Goal: Transaction & Acquisition: Download file/media

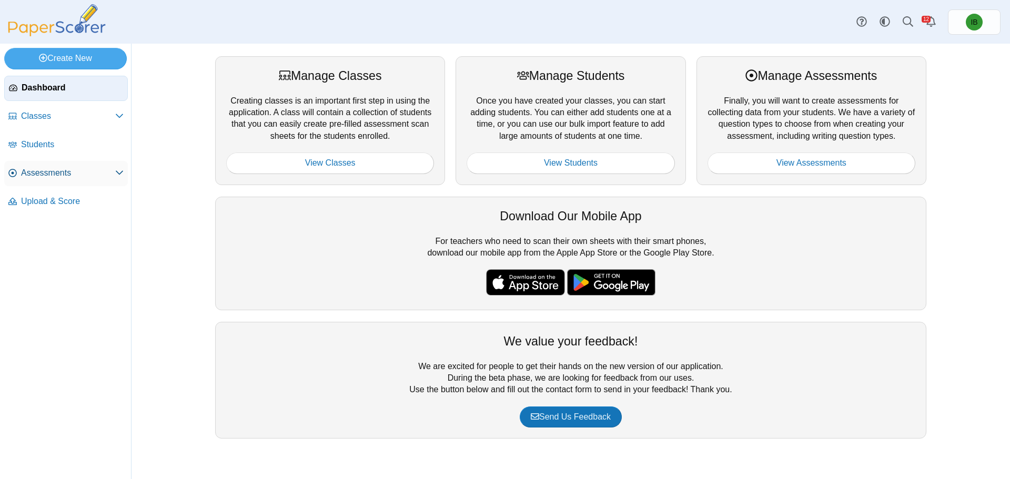
click at [74, 173] on span "Assessments" at bounding box center [68, 173] width 94 height 12
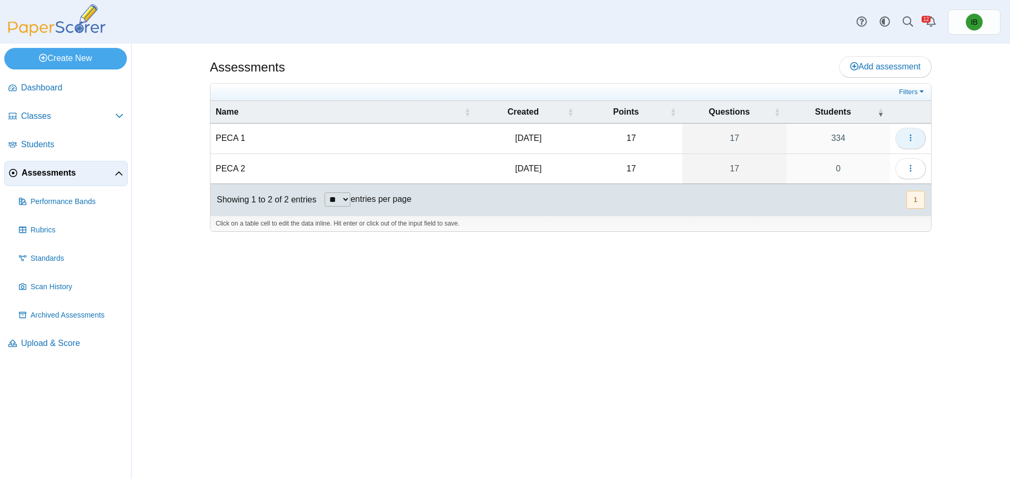
click at [916, 132] on button "button" at bounding box center [910, 138] width 31 height 21
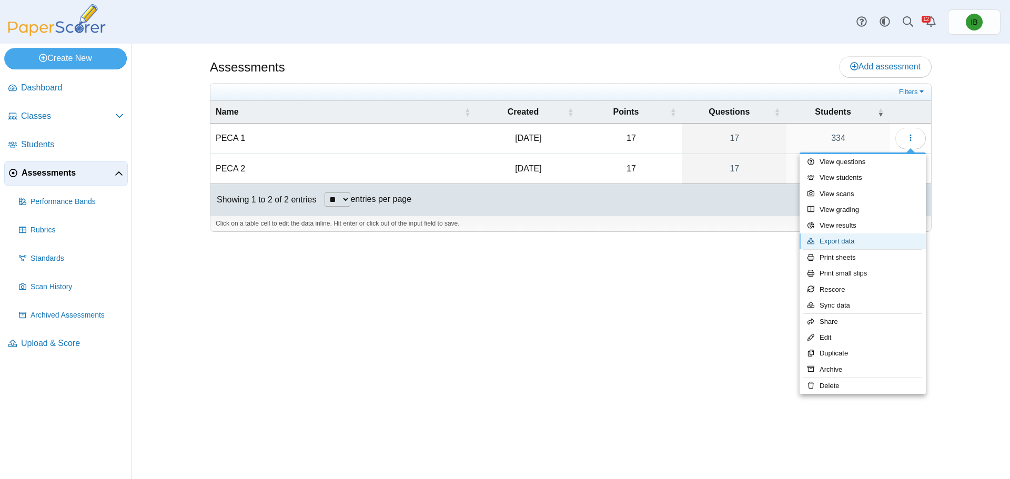
click at [908, 243] on link "Export data" at bounding box center [863, 242] width 126 height 16
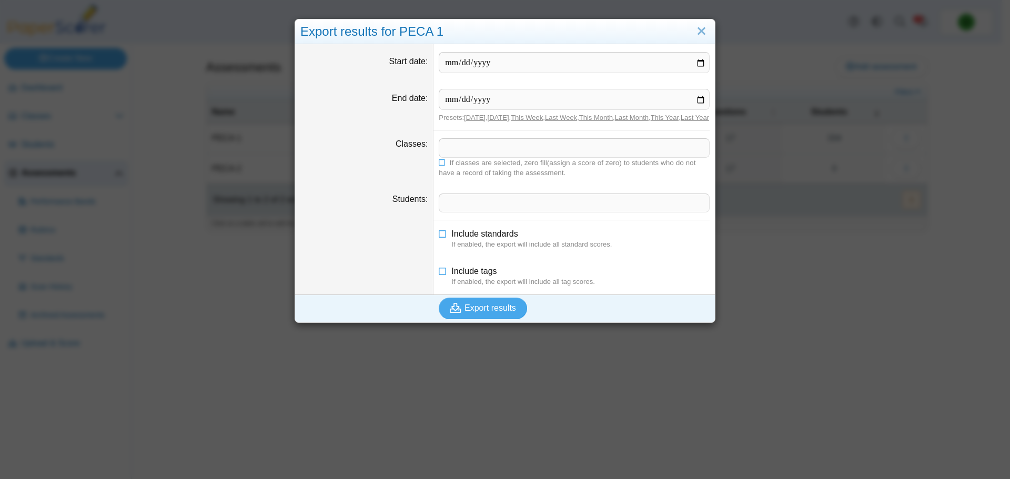
click at [692, 63] on input "Start date" at bounding box center [574, 62] width 271 height 21
type input "**********"
click at [700, 97] on input "End date" at bounding box center [574, 99] width 271 height 21
type input "**********"
click at [499, 157] on span at bounding box center [574, 148] width 270 height 18
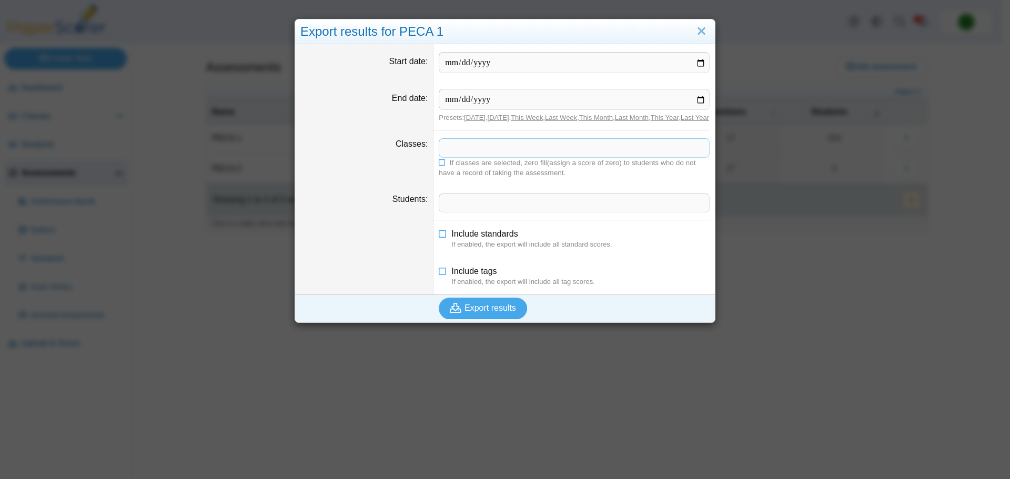
click at [478, 209] on span at bounding box center [574, 203] width 270 height 18
click at [439, 236] on icon at bounding box center [443, 231] width 8 height 7
click at [472, 312] on span "Export results" at bounding box center [491, 308] width 52 height 9
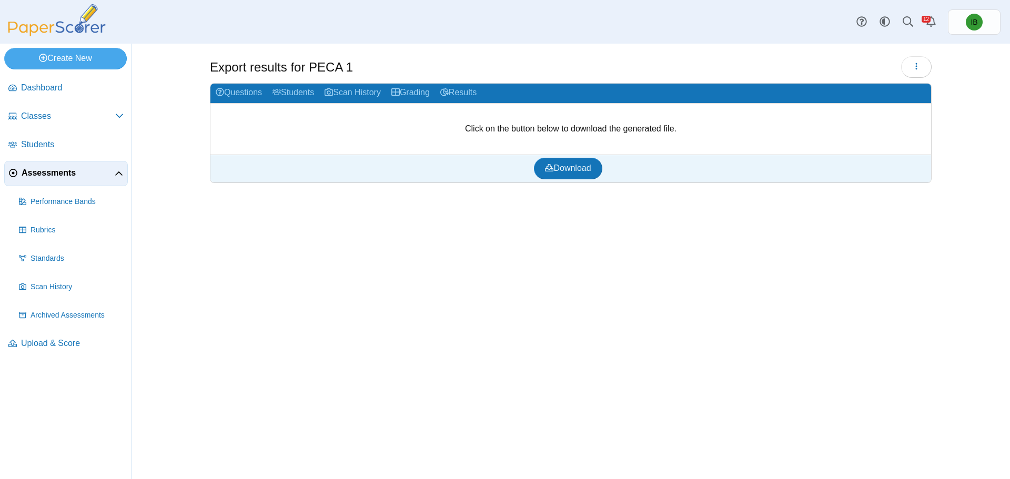
click at [586, 181] on div "Download" at bounding box center [567, 168] width 715 height 27
click at [584, 174] on link "Download" at bounding box center [568, 168] width 68 height 21
